Goal: Task Accomplishment & Management: Manage account settings

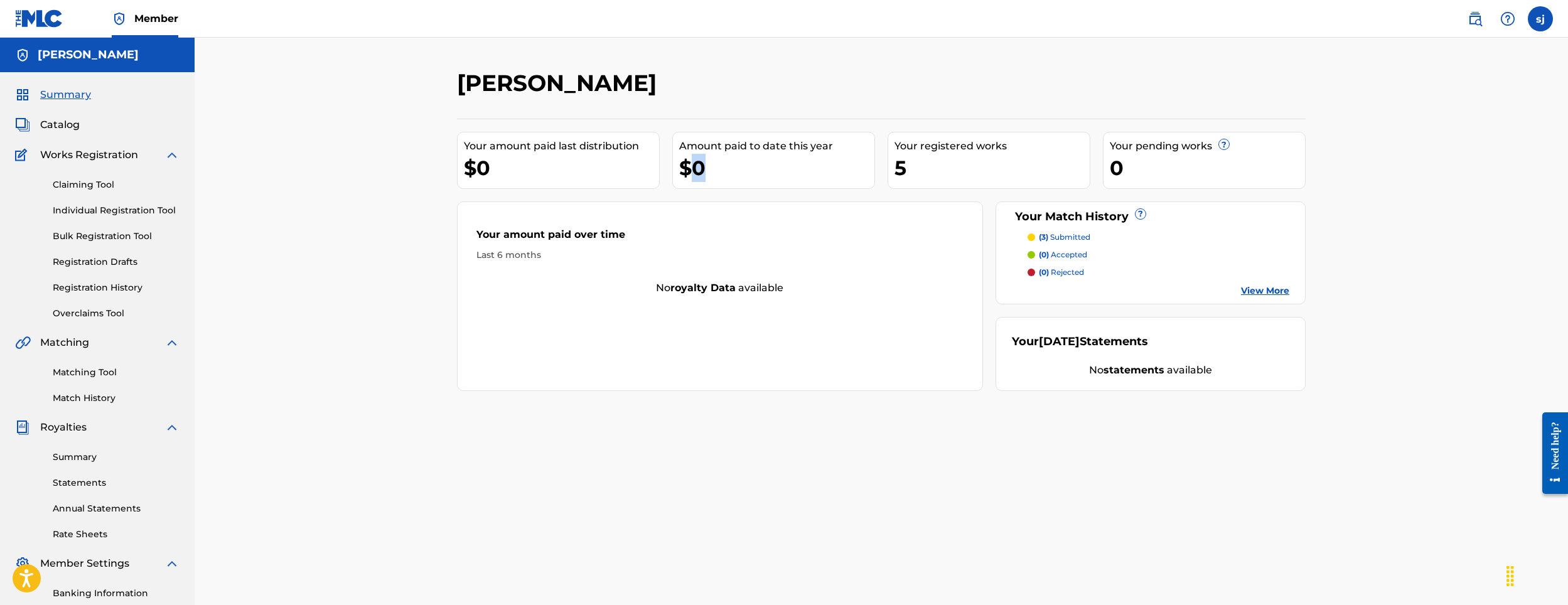
drag, startPoint x: 688, startPoint y: 175, endPoint x: 699, endPoint y: 169, distance: 12.5
click at [699, 168] on div "$0" at bounding box center [776, 167] width 195 height 28
drag, startPoint x: 699, startPoint y: 169, endPoint x: 671, endPoint y: 231, distance: 68.0
click at [671, 231] on div "Your amount paid over time" at bounding box center [720, 237] width 487 height 21
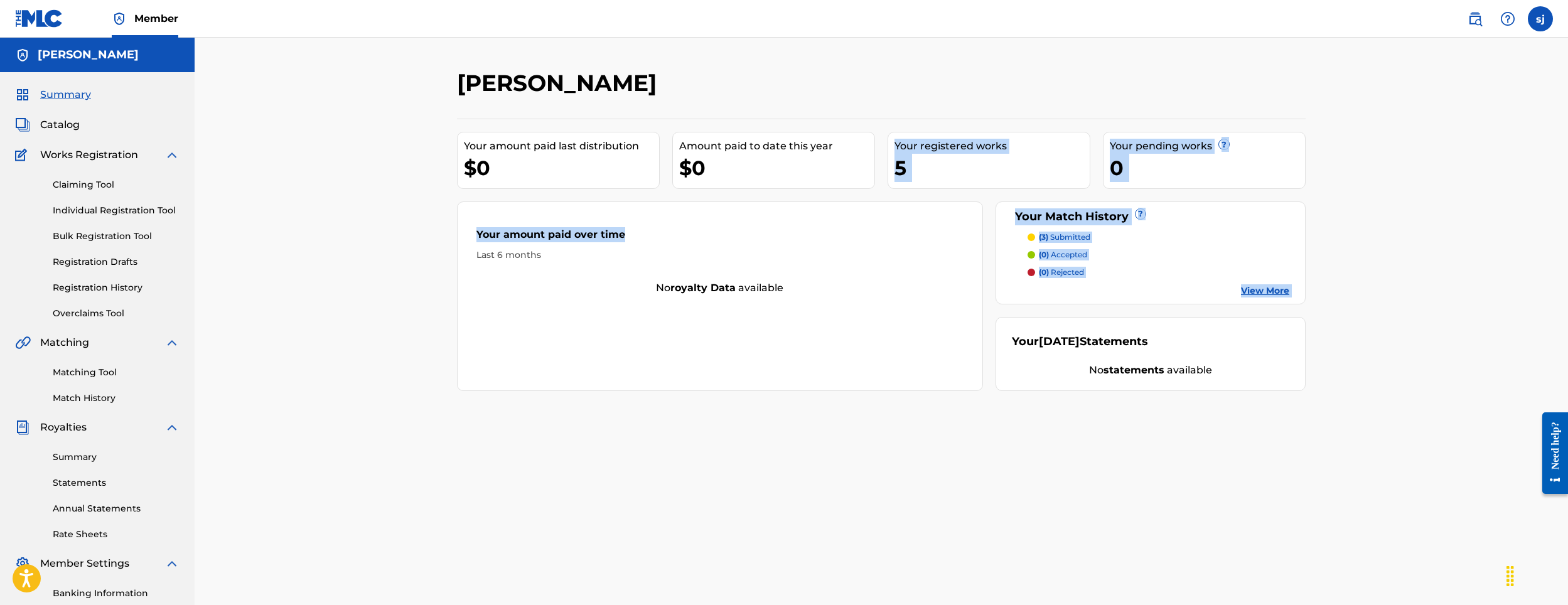
drag, startPoint x: 708, startPoint y: 195, endPoint x: 837, endPoint y: 162, distance: 133.2
click at [837, 162] on div "Your amount paid last distribution $0 Amount paid to date this year $0 Your reg…" at bounding box center [882, 255] width 849 height 273
drag, startPoint x: 837, startPoint y: 162, endPoint x: 676, endPoint y: 171, distance: 161.3
click at [913, 186] on div "Your registered works 5" at bounding box center [989, 160] width 203 height 57
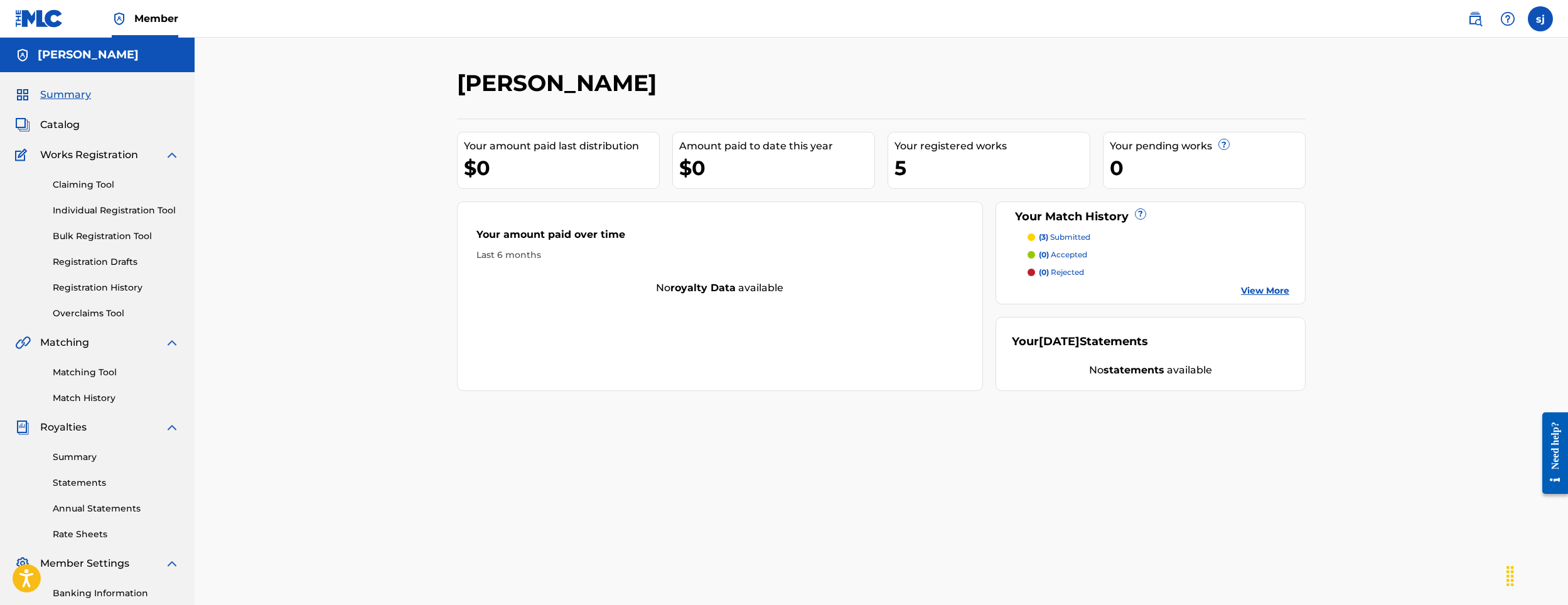
click at [660, 174] on div "Your amount paid last distribution $0 Amount paid to date this year $0 Your reg…" at bounding box center [882, 255] width 849 height 273
click at [334, 161] on div "samy jebari Your amount paid last distribution $0 Amount paid to date this year…" at bounding box center [881, 378] width 1373 height 681
click at [581, 170] on div "samy jebari Your amount paid last distribution $0 Amount paid to date this year…" at bounding box center [881, 378] width 1373 height 681
click at [697, 167] on div "$0" at bounding box center [776, 167] width 195 height 28
click at [769, 177] on div "$0" at bounding box center [776, 167] width 195 height 28
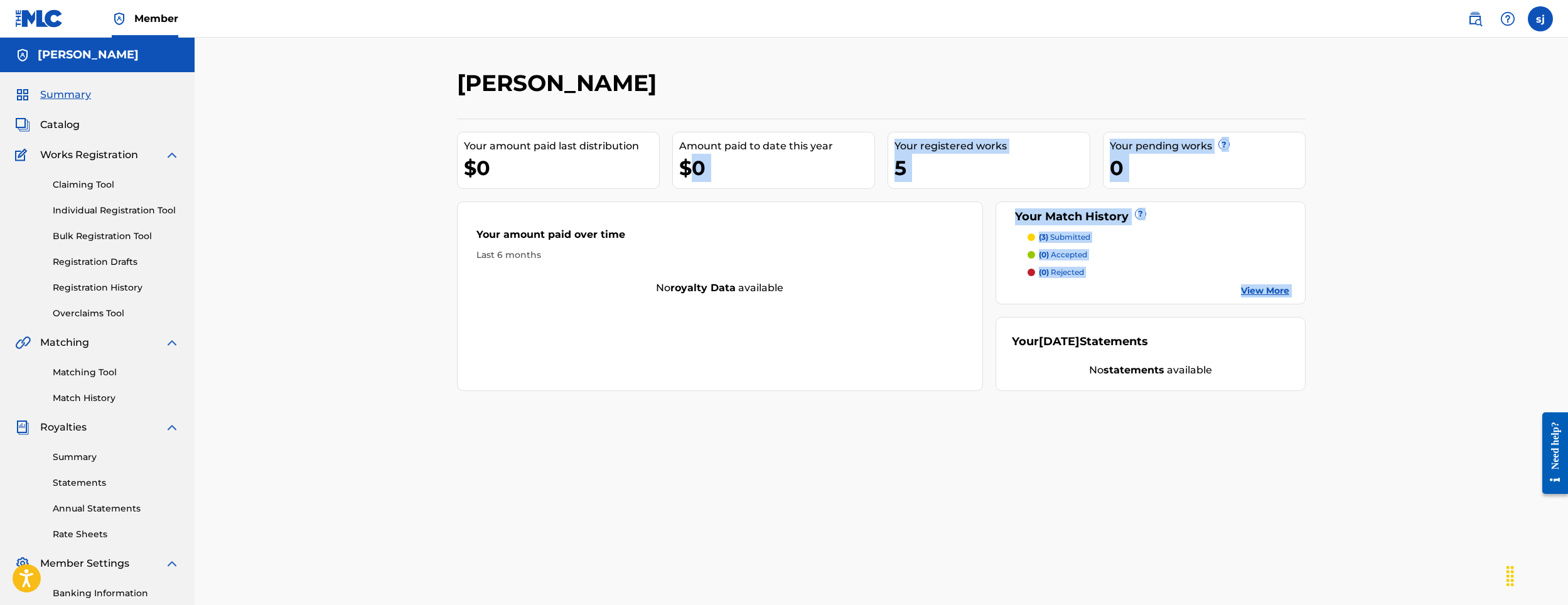
drag, startPoint x: 687, startPoint y: 173, endPoint x: 499, endPoint y: 205, distance: 190.7
click at [456, 205] on div "samy jebari Your amount paid last distribution $0 Amount paid to date this year…" at bounding box center [881, 393] width 879 height 649
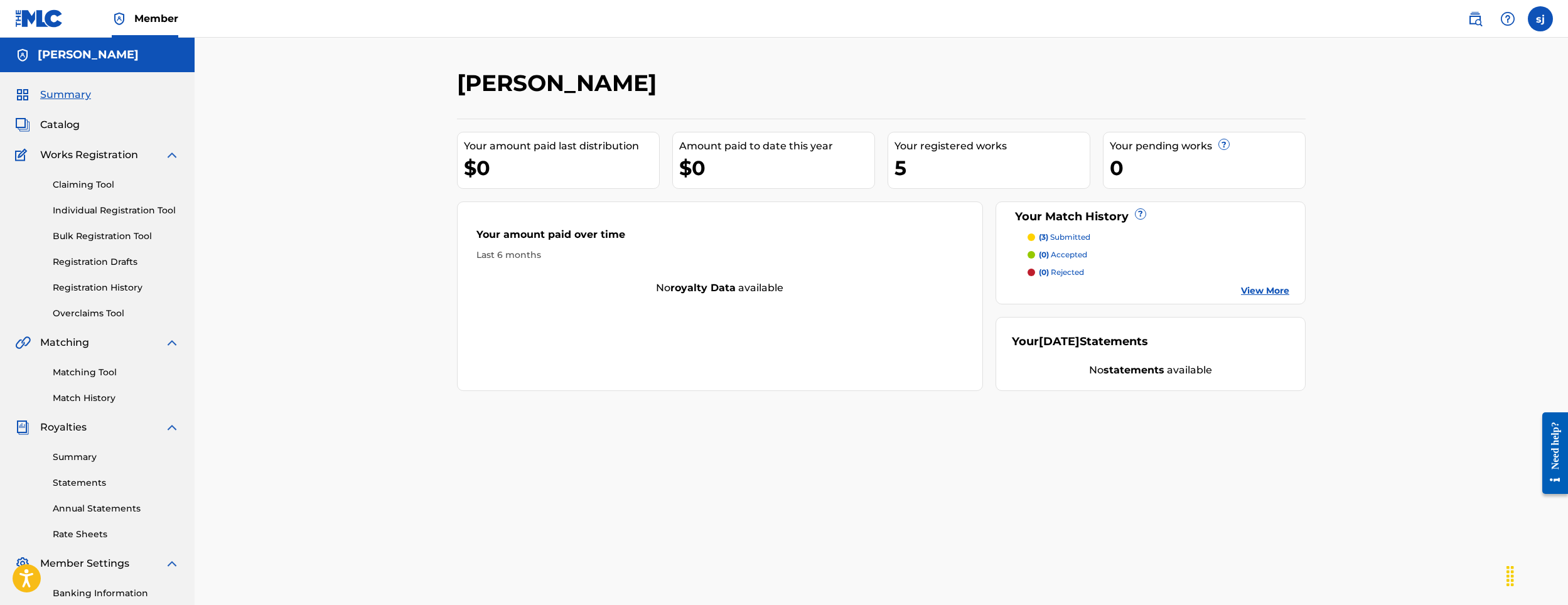
click at [723, 251] on div "Last 6 months" at bounding box center [720, 255] width 487 height 13
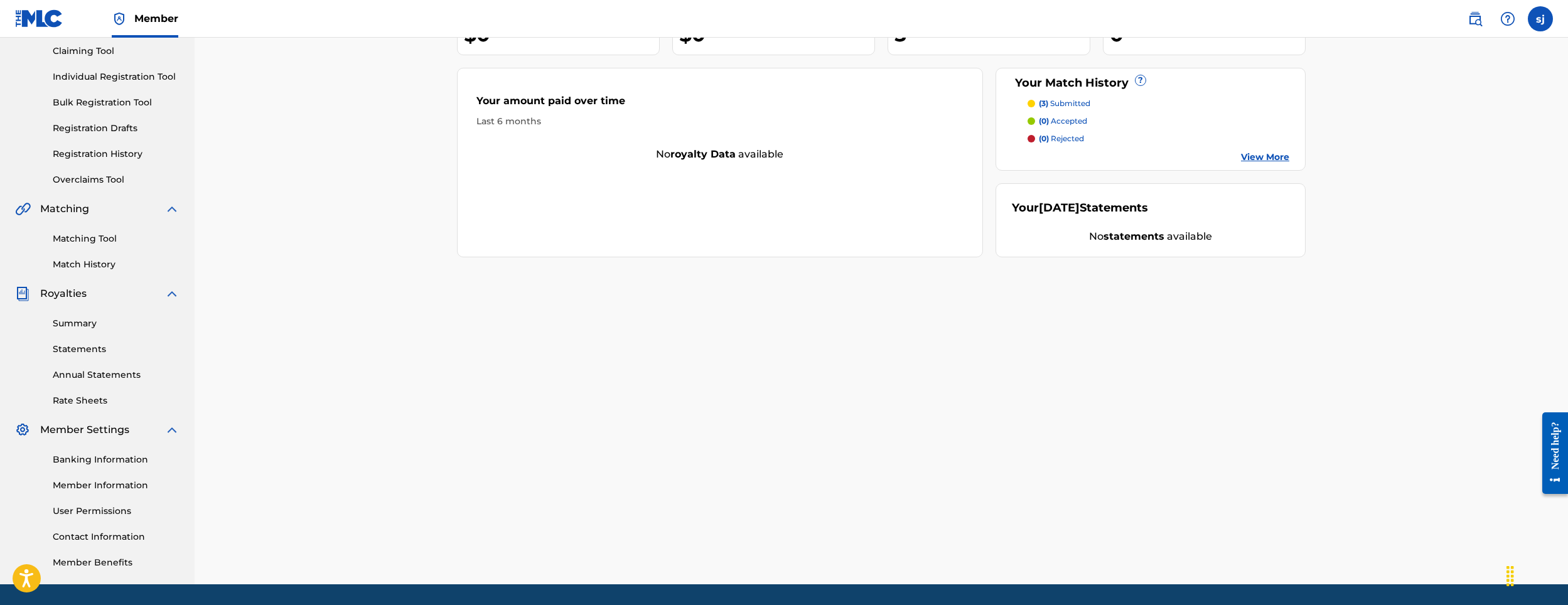
scroll to position [173, 0]
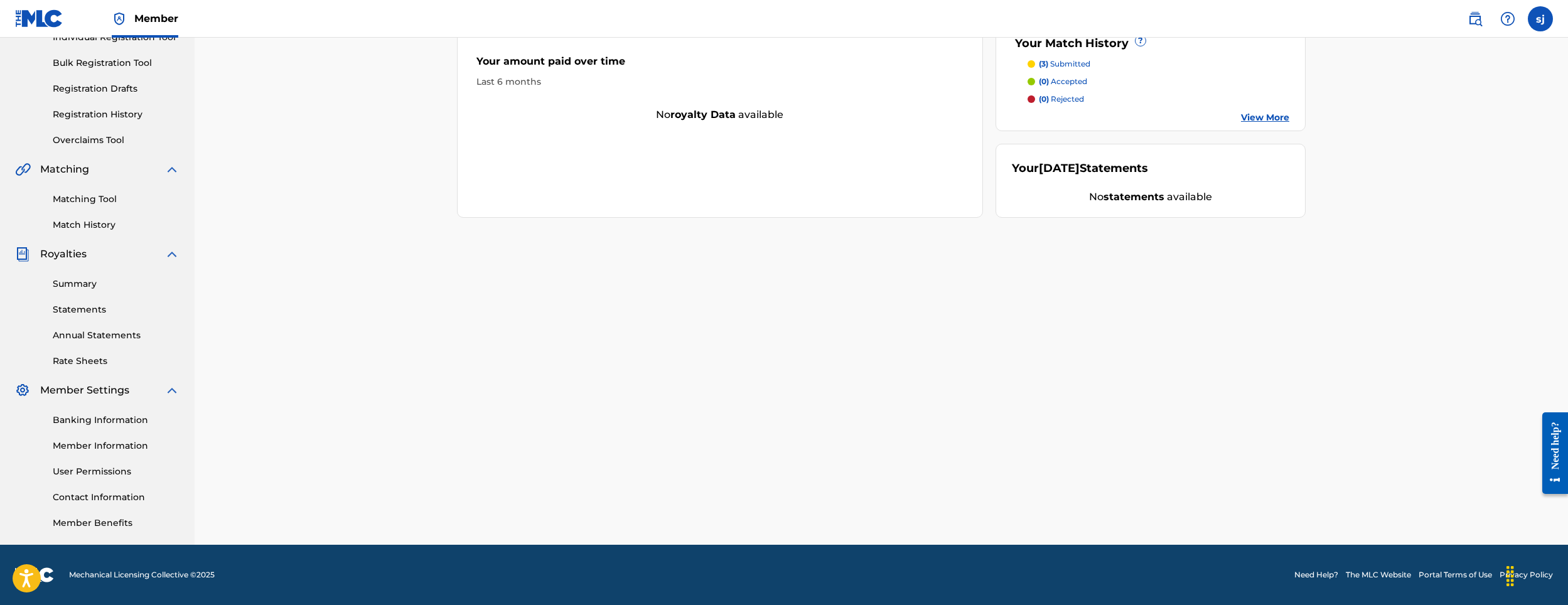
click at [108, 423] on link "Banking Information" at bounding box center [116, 420] width 127 height 13
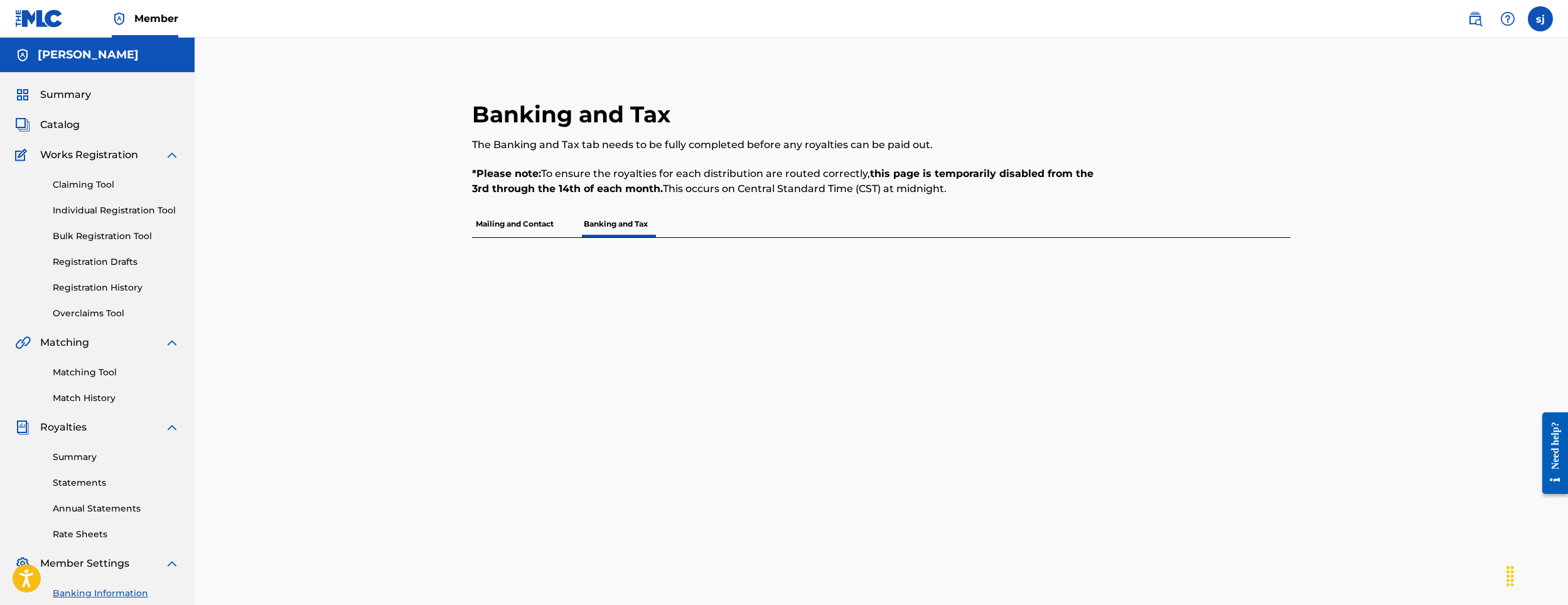
click at [542, 228] on p "Mailing and Contact" at bounding box center [514, 224] width 85 height 27
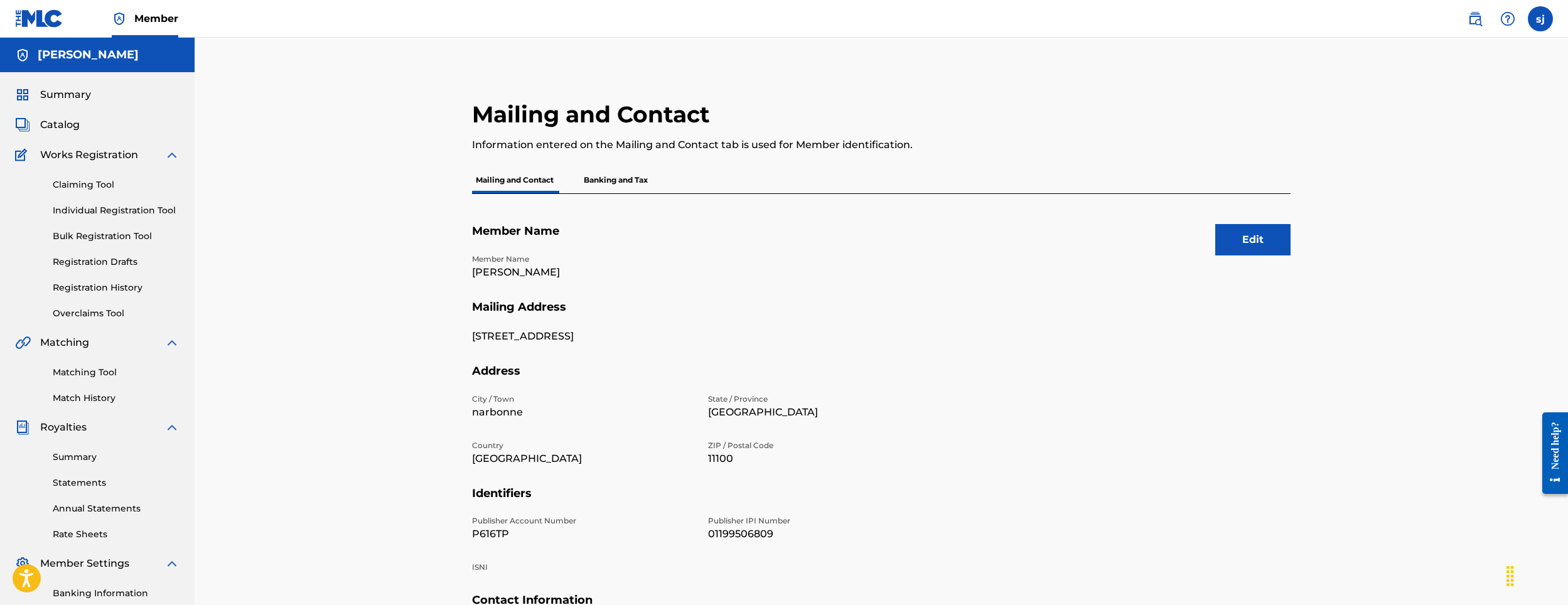
click at [595, 179] on p "Banking and Tax" at bounding box center [616, 180] width 71 height 27
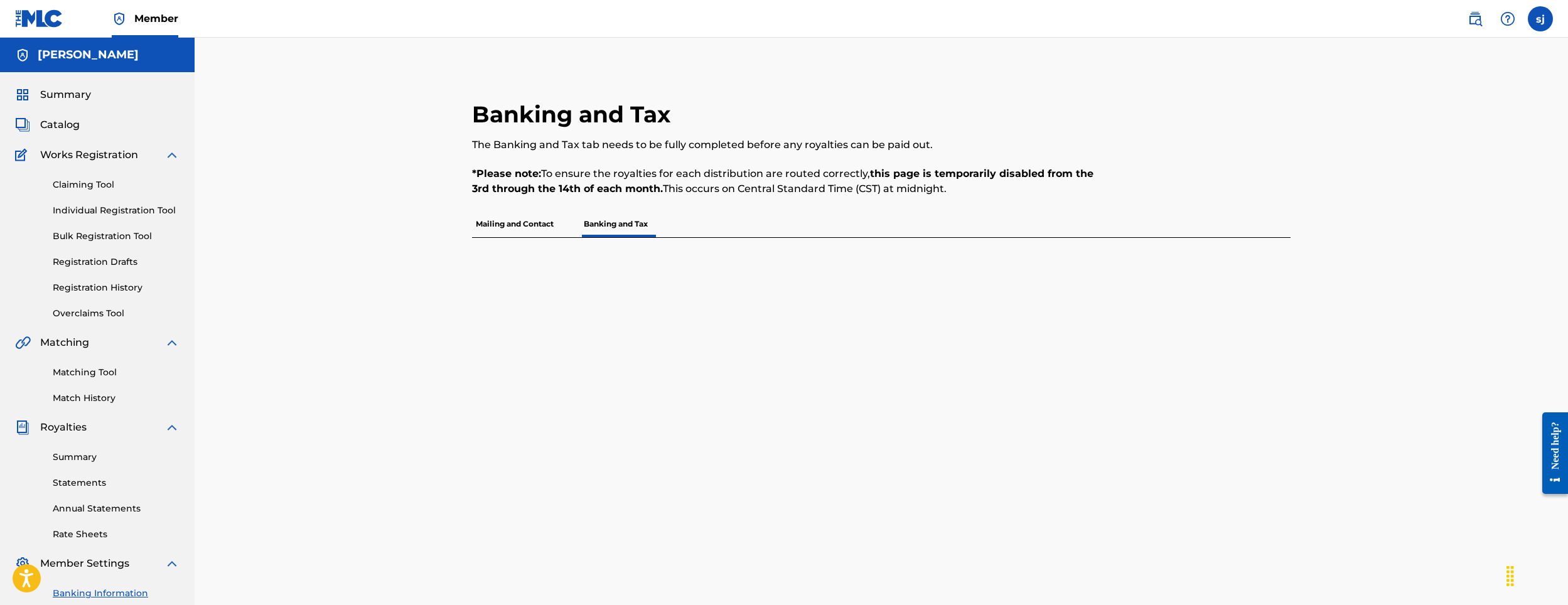
click at [529, 223] on p "Mailing and Contact" at bounding box center [514, 224] width 85 height 27
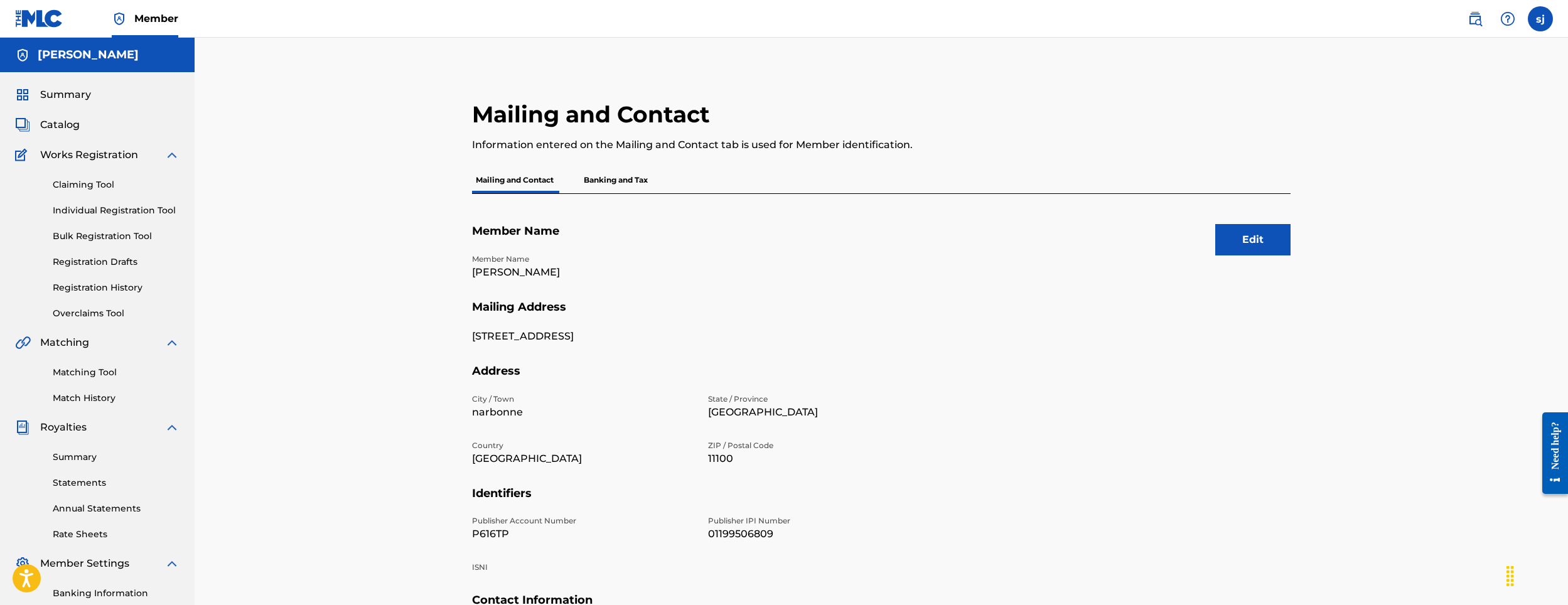
click at [600, 180] on p "Banking and Tax" at bounding box center [616, 180] width 71 height 27
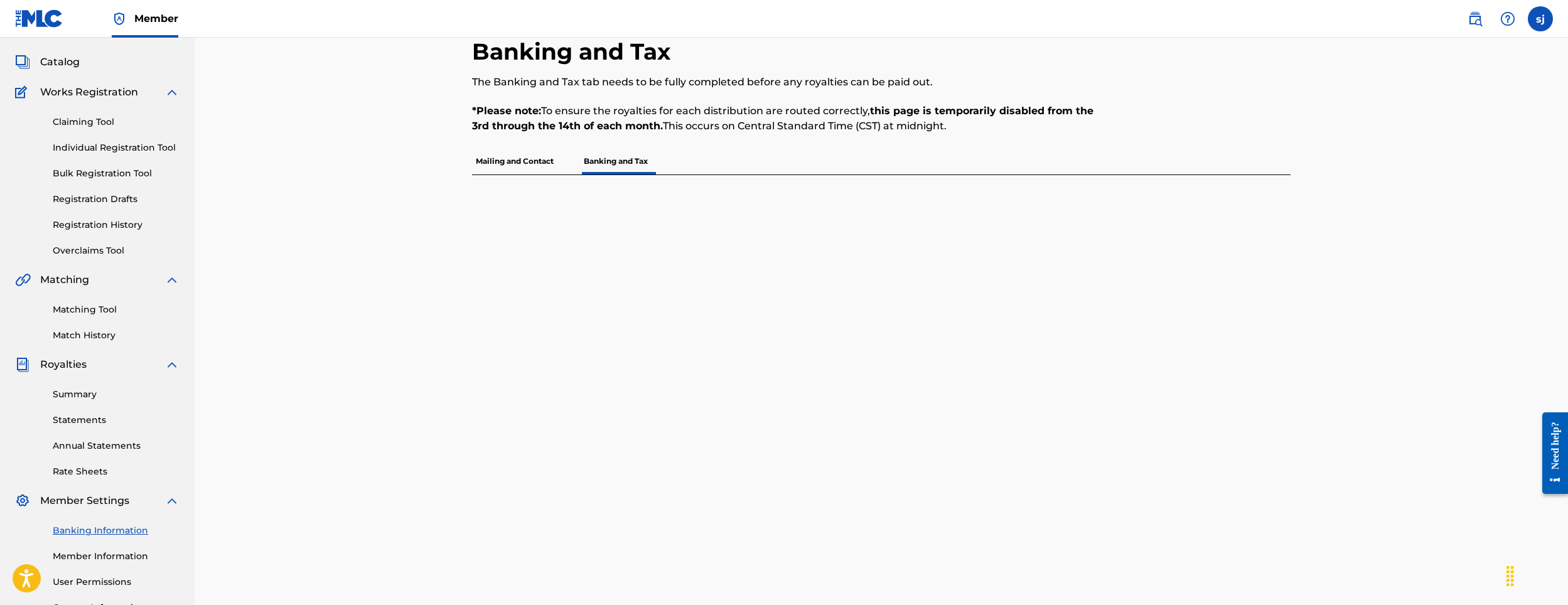
scroll to position [173, 0]
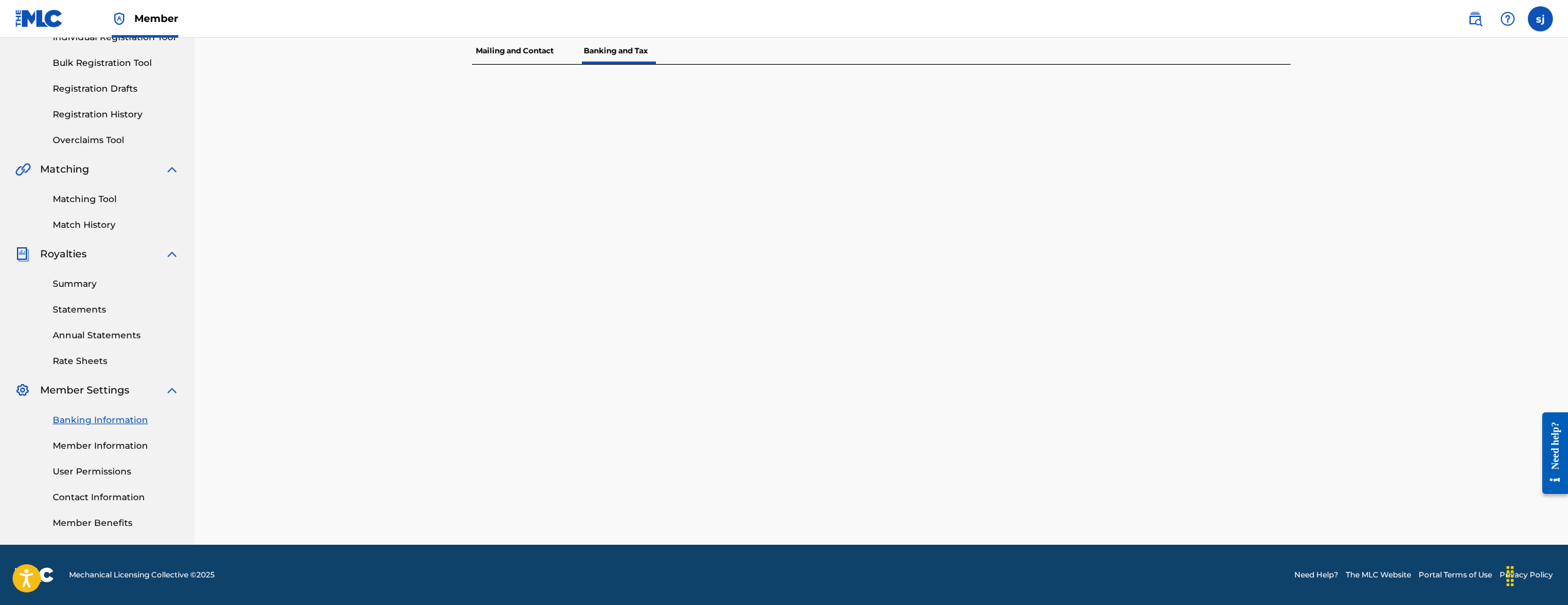
click at [77, 268] on div "Summary Statements Annual Statements Rate Sheets" at bounding box center [97, 315] width 165 height 106
click at [85, 267] on div "Summary Statements Annual Statements Rate Sheets" at bounding box center [97, 315] width 165 height 106
click at [82, 275] on div "Summary Statements Annual Statements Rate Sheets" at bounding box center [97, 315] width 165 height 106
click at [83, 280] on link "Summary" at bounding box center [116, 284] width 127 height 13
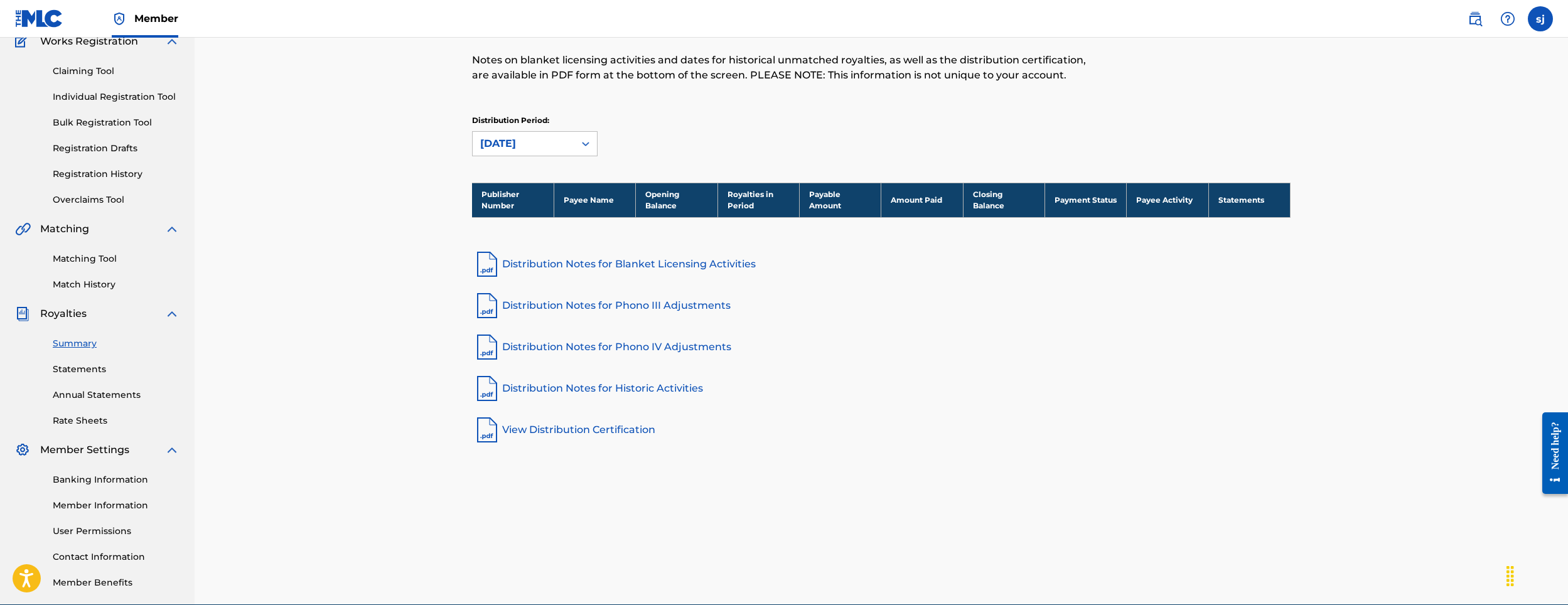
scroll to position [173, 0]
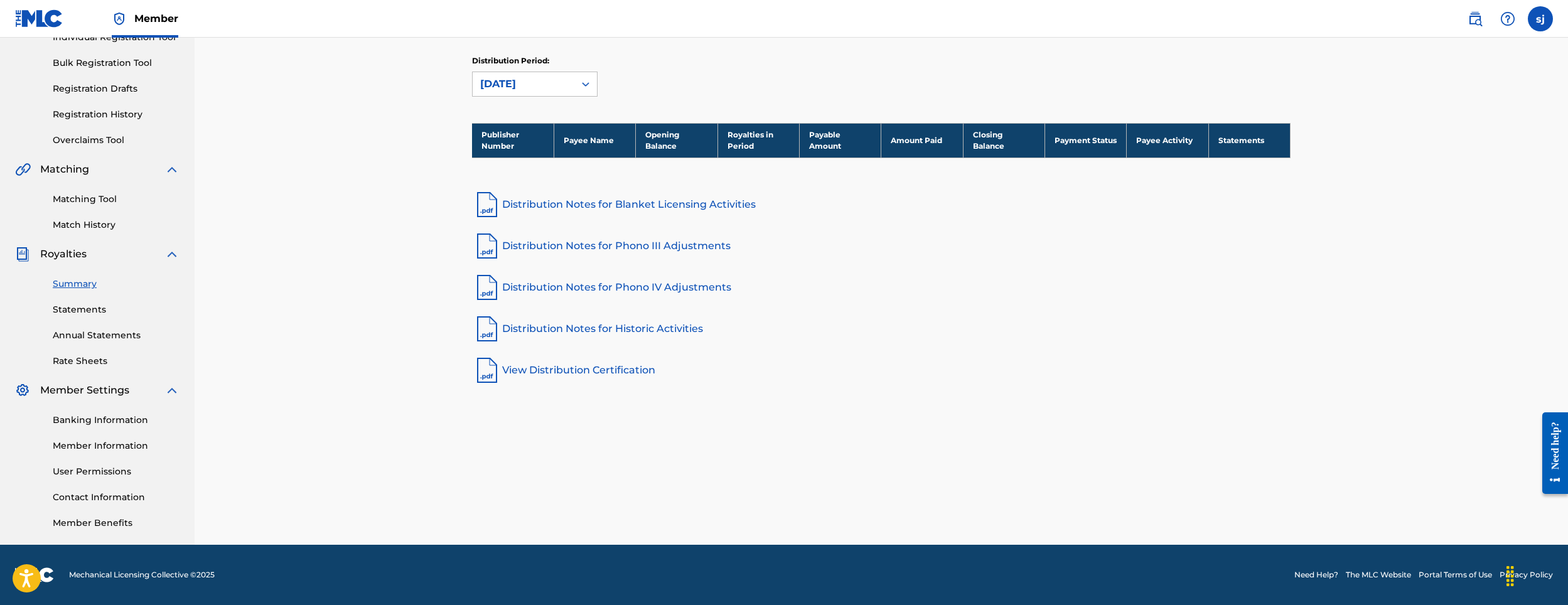
click at [643, 211] on link "Distribution Notes for Blanket Licensing Activities" at bounding box center [881, 204] width 819 height 30
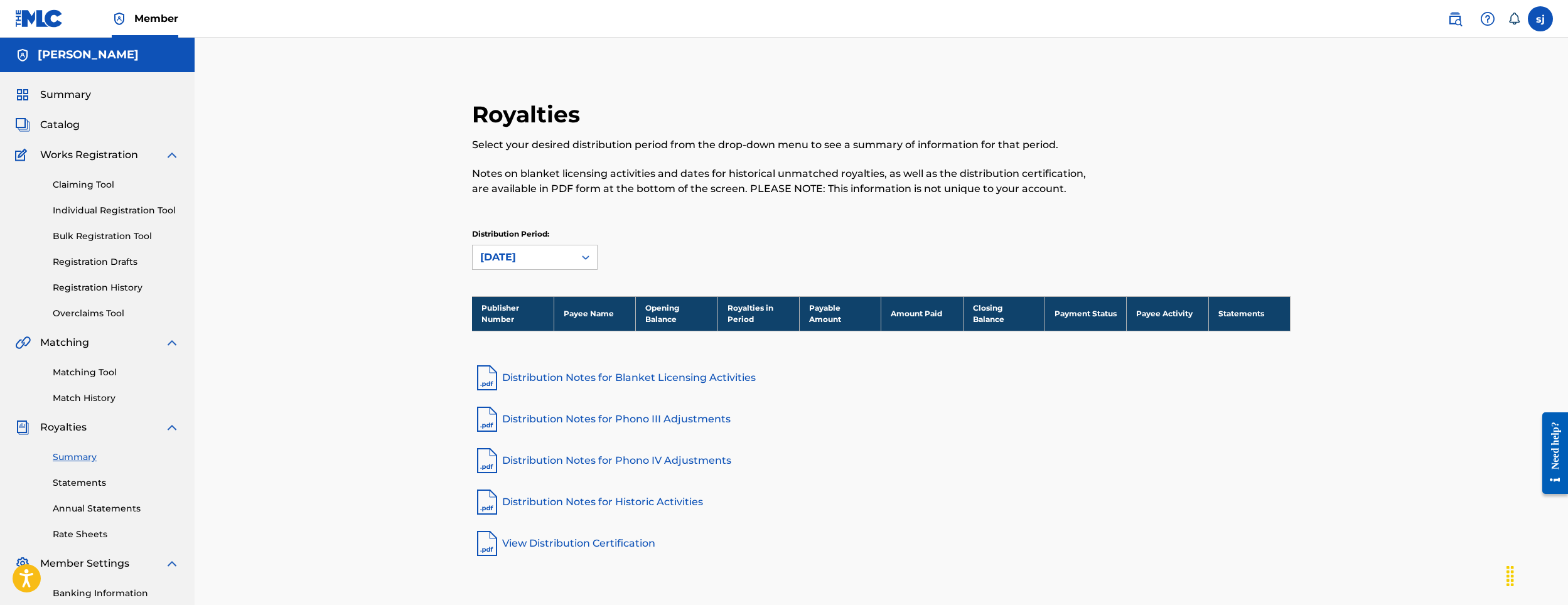
drag, startPoint x: 1539, startPoint y: 9, endPoint x: 1520, endPoint y: 16, distance: 20.2
click at [1539, 9] on label at bounding box center [1540, 18] width 25 height 25
click at [1541, 19] on input "sj [PERSON_NAME] [EMAIL_ADDRESS][DOMAIN_NAME] Notification Preferences Profile …" at bounding box center [1541, 19] width 0 height 0
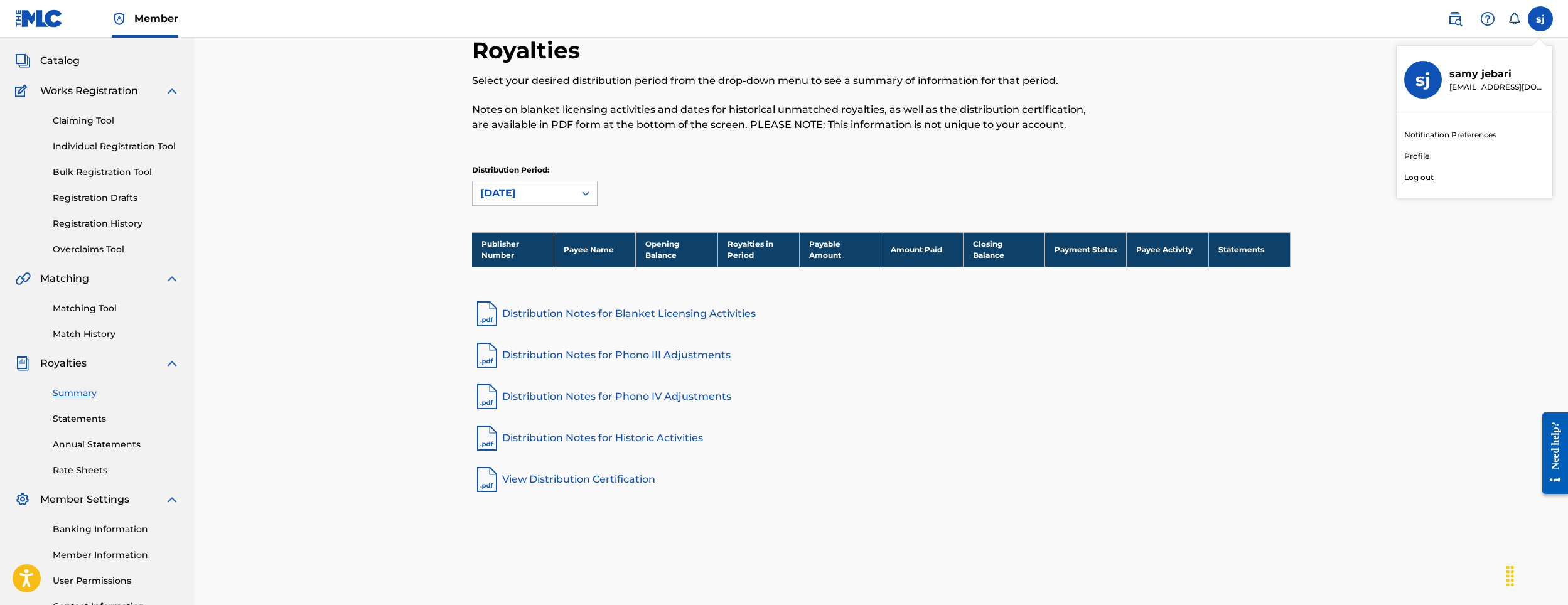
scroll to position [173, 0]
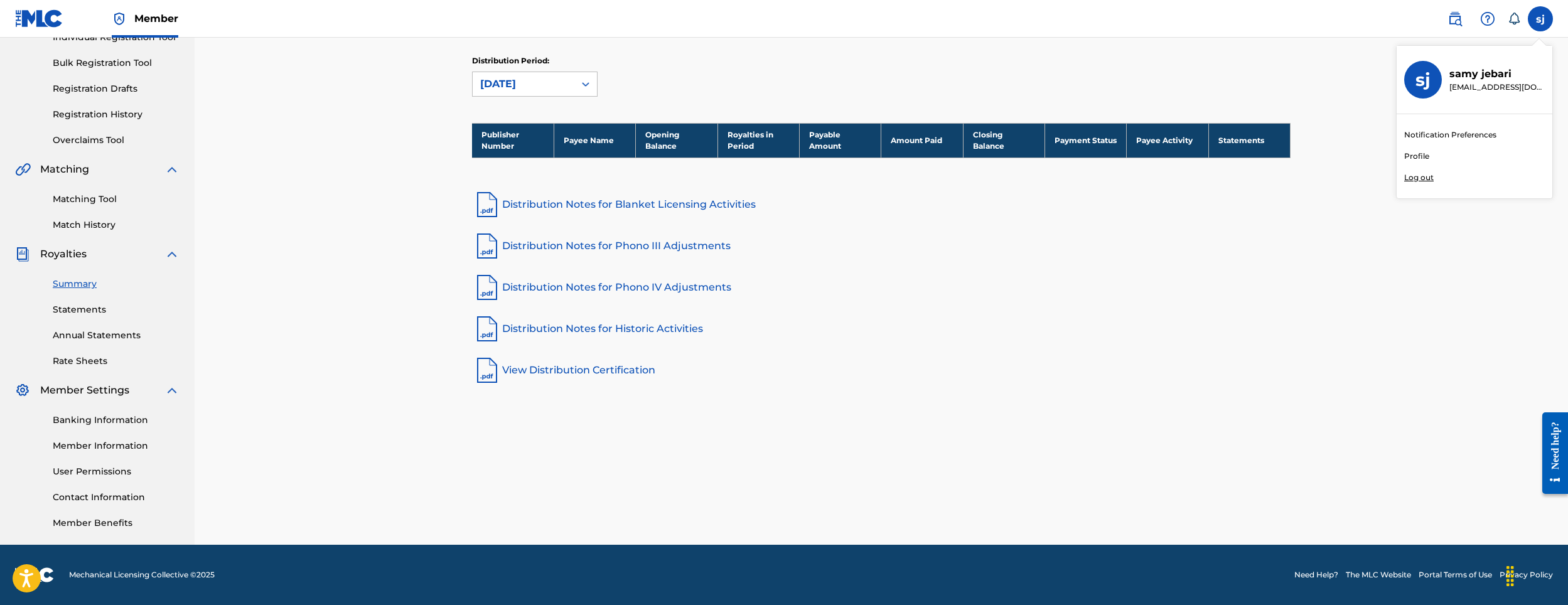
click at [77, 311] on link "Statements" at bounding box center [116, 309] width 127 height 13
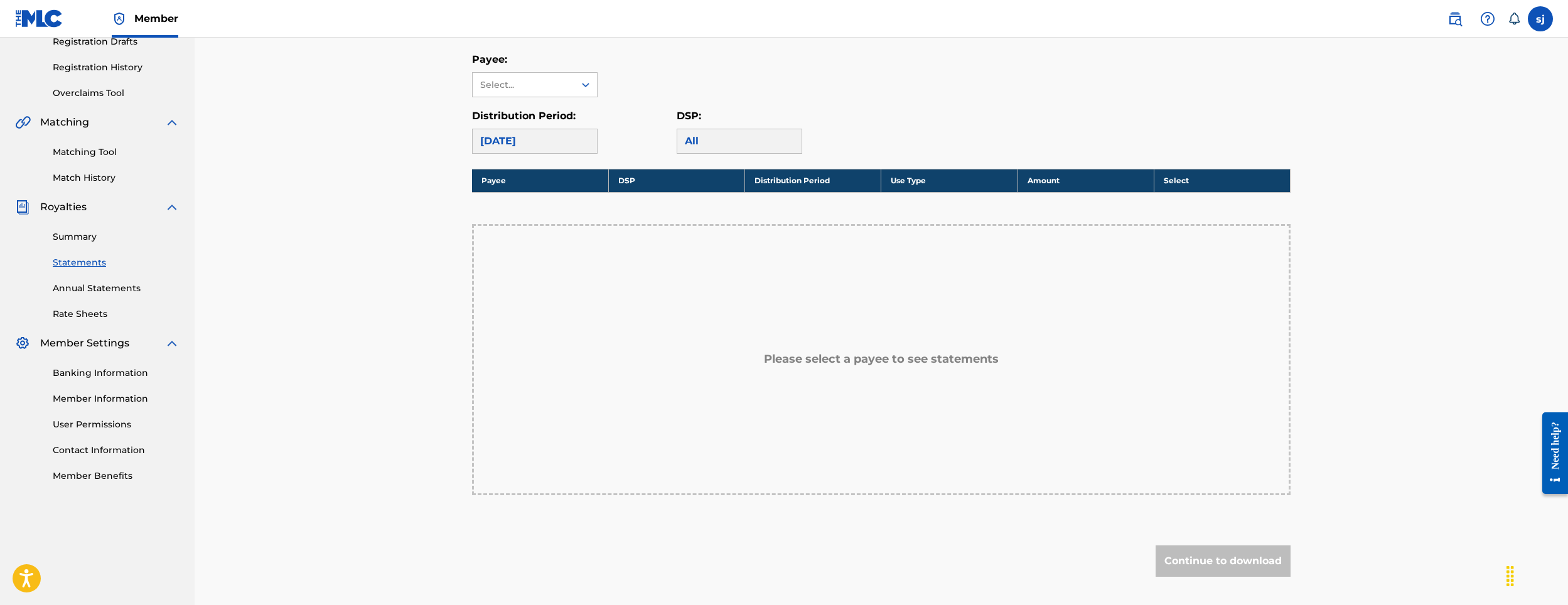
scroll to position [303, 0]
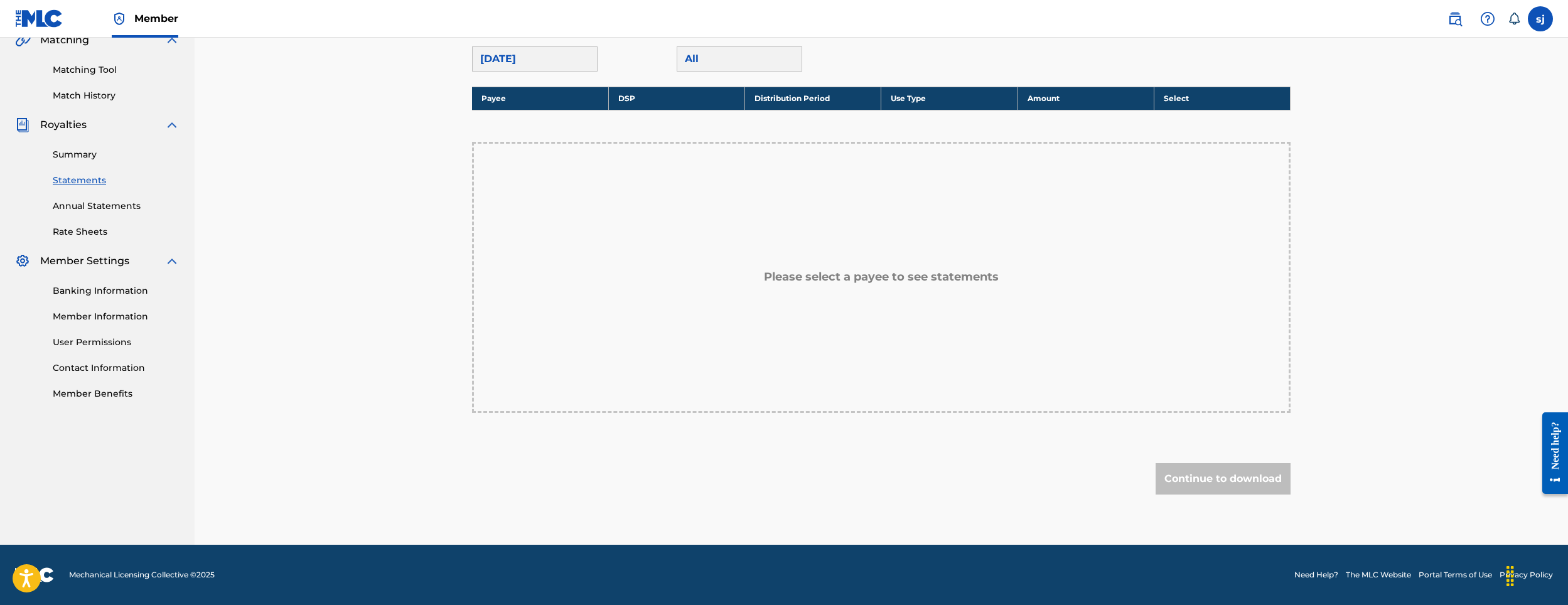
click at [805, 283] on h5 "Please select a payee to see statements" at bounding box center [881, 277] width 235 height 15
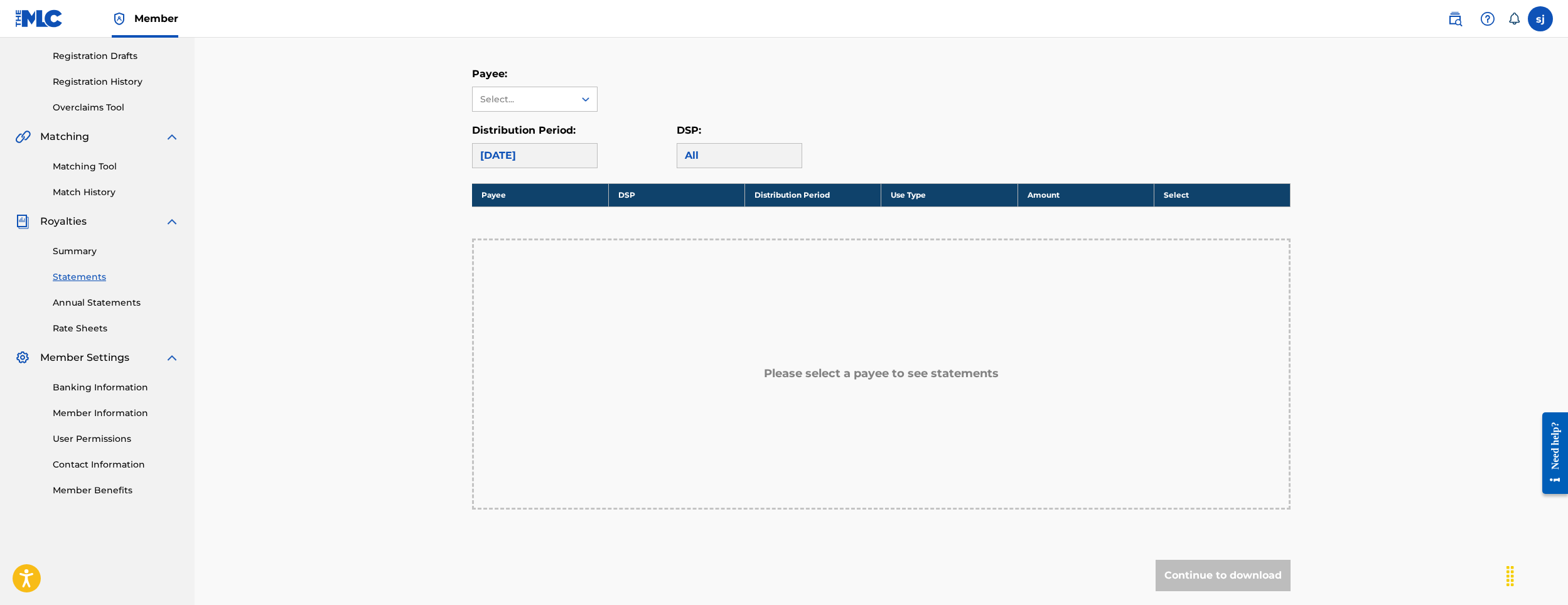
scroll to position [51, 0]
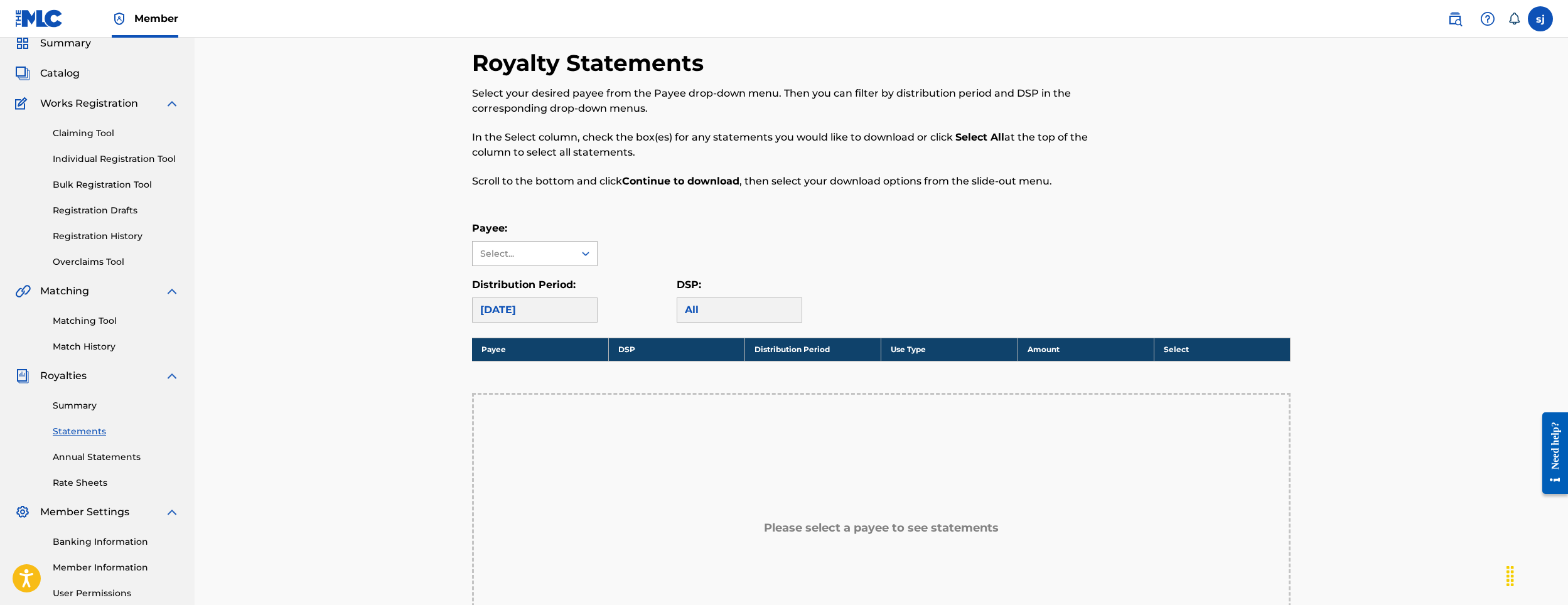
click at [517, 254] on div "Select..." at bounding box center [522, 254] width 85 height 13
click at [532, 252] on div "Select..." at bounding box center [522, 254] width 85 height 13
click at [1551, 15] on label at bounding box center [1540, 18] width 25 height 25
click at [1541, 19] on input "sj [PERSON_NAME] [EMAIL_ADDRESS][DOMAIN_NAME] Notification Preferences Profile …" at bounding box center [1541, 19] width 0 height 0
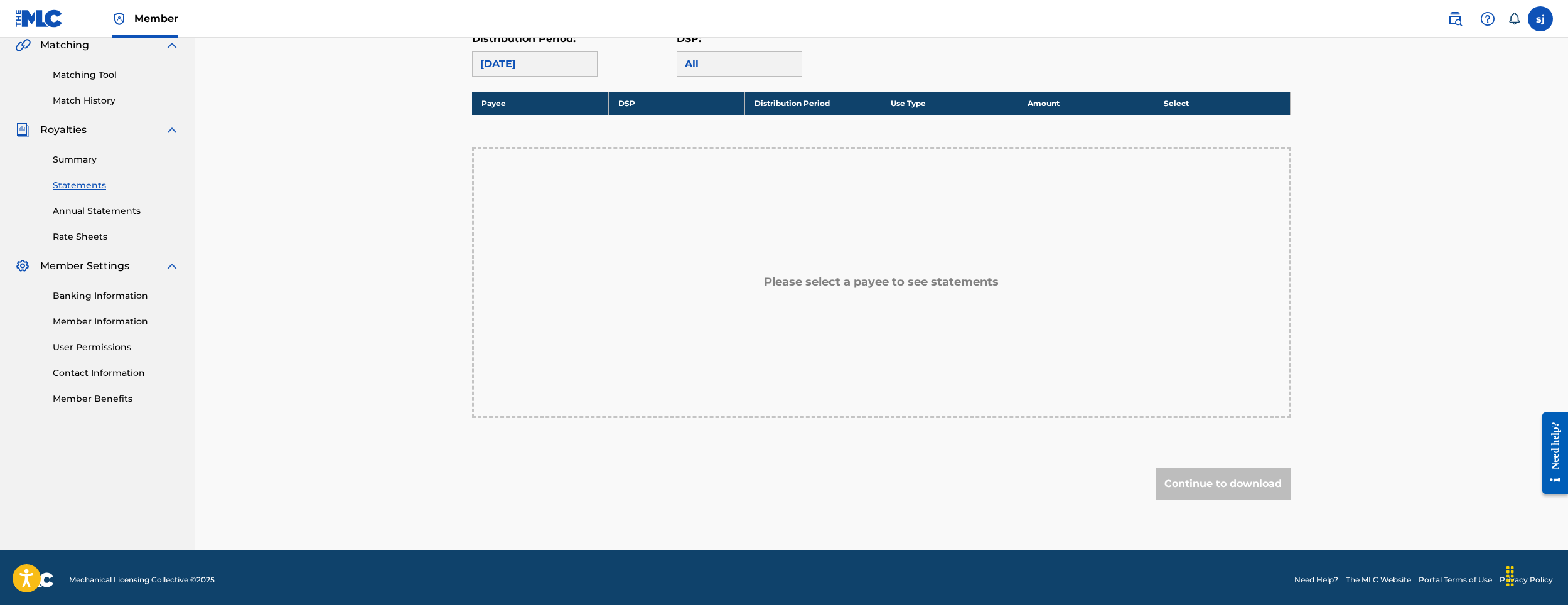
scroll to position [303, 0]
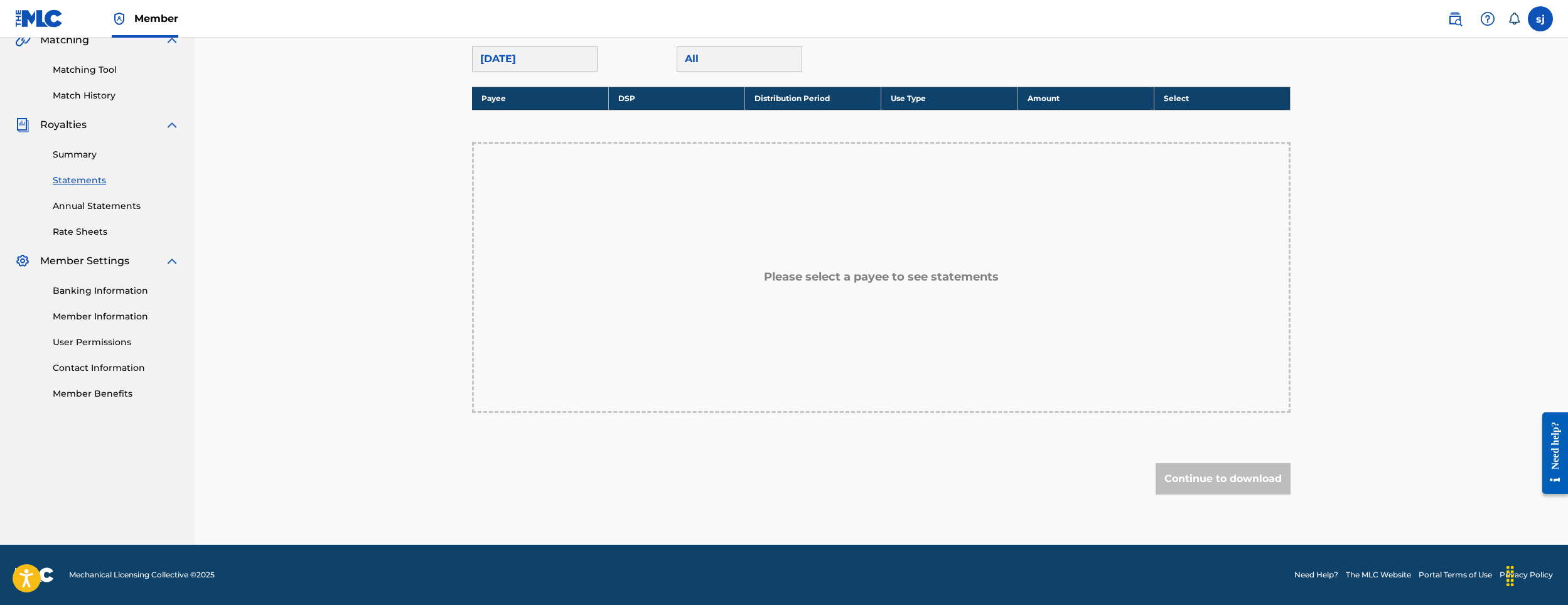
click at [87, 293] on link "Banking Information" at bounding box center [116, 291] width 127 height 13
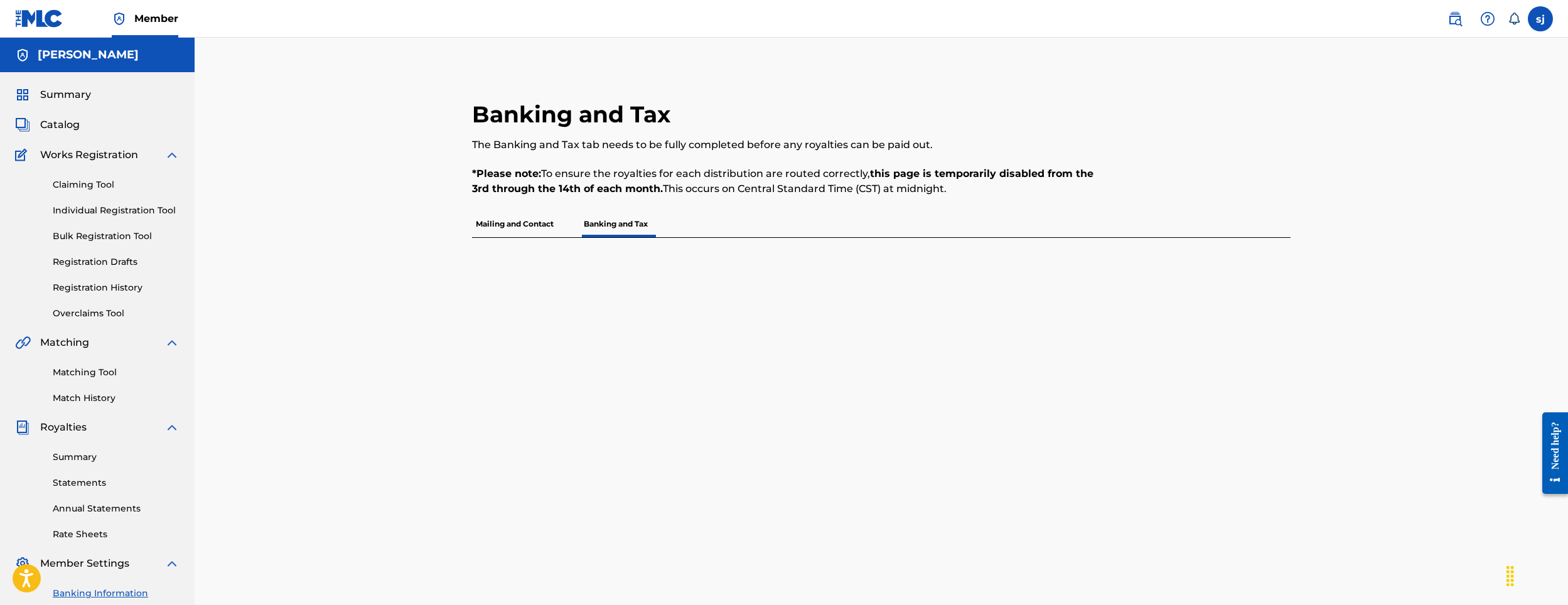
click at [500, 227] on p "Mailing and Contact" at bounding box center [514, 224] width 85 height 27
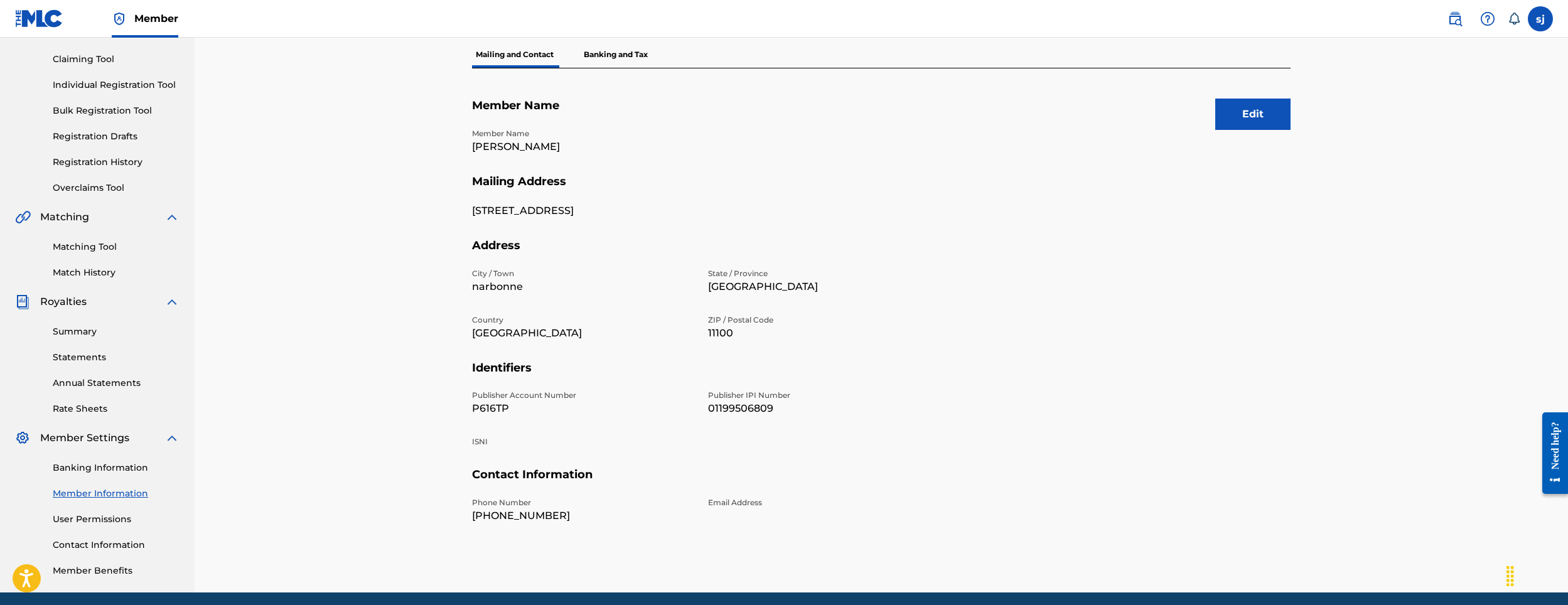
scroll to position [173, 0]
